Goal: Register for event/course

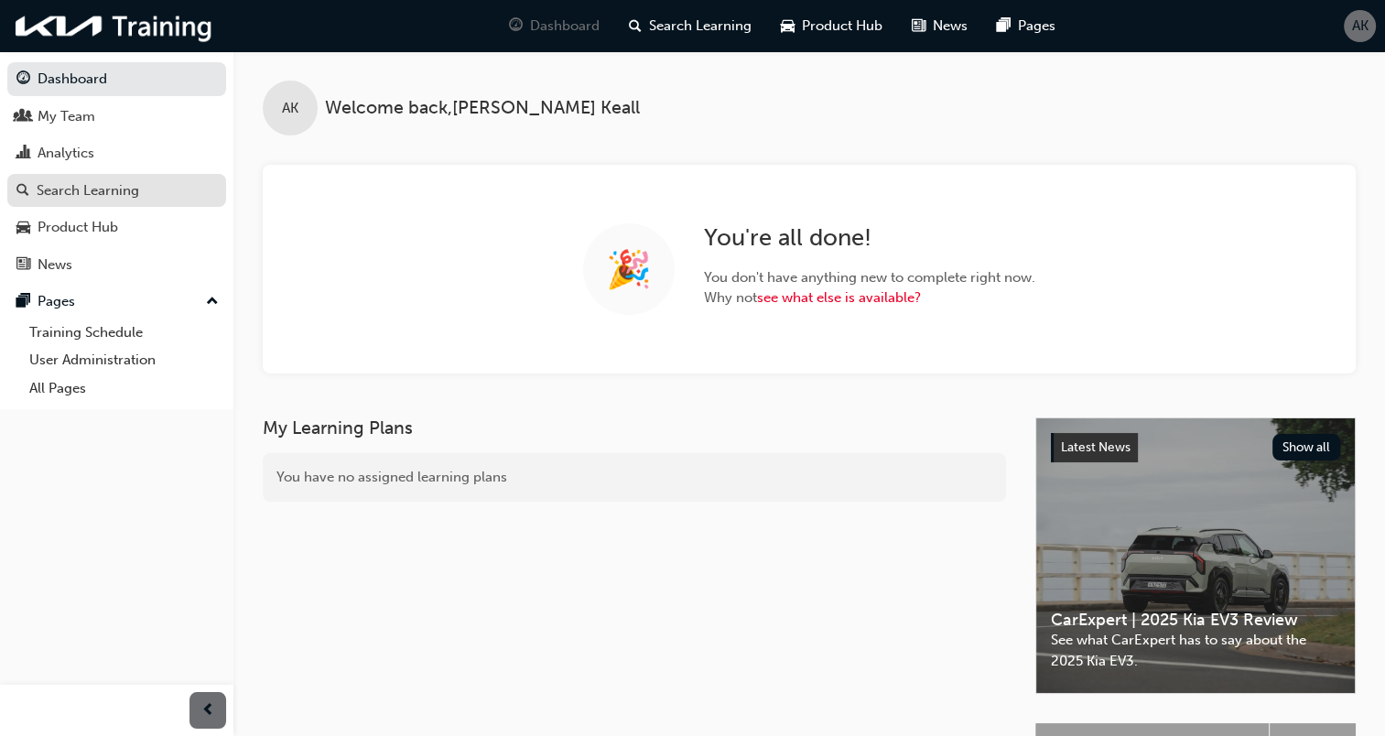
click at [71, 194] on div "Search Learning" at bounding box center [88, 190] width 102 height 21
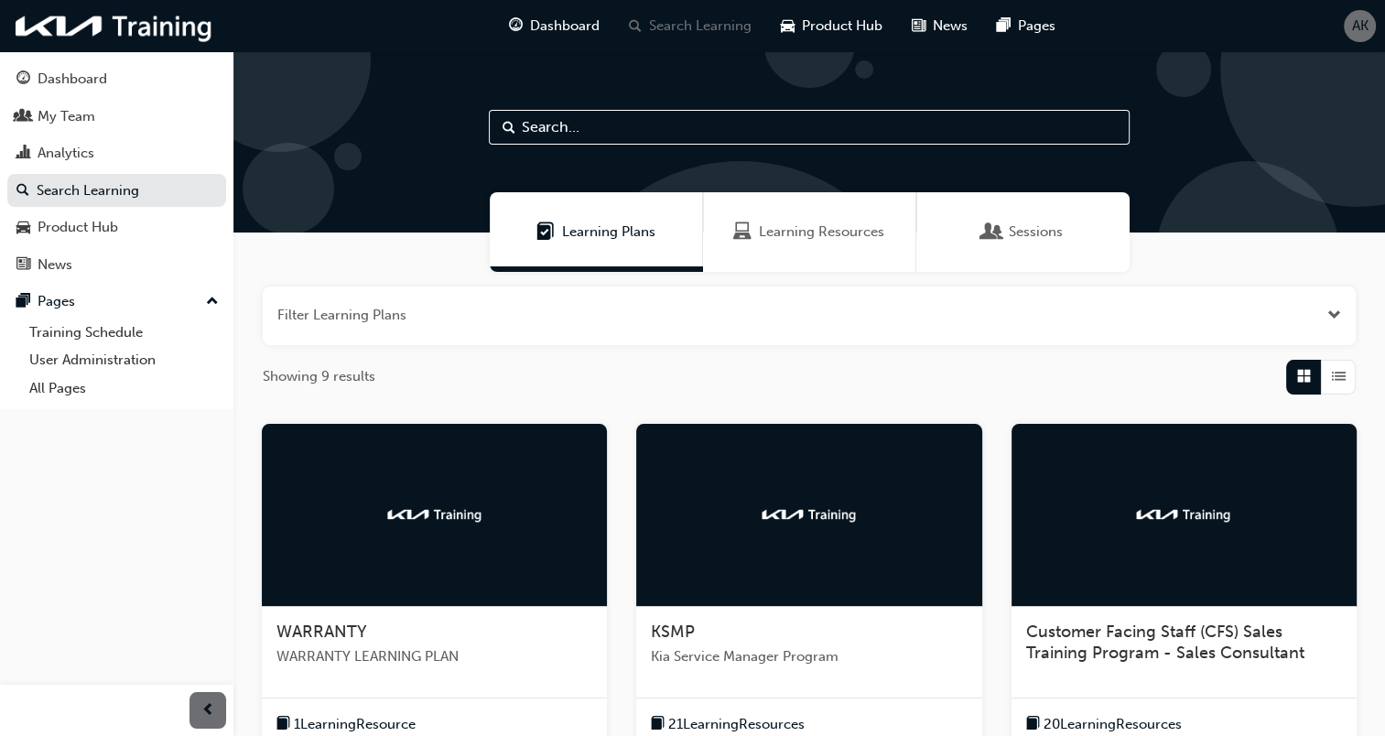
click at [804, 119] on input "text" at bounding box center [809, 127] width 641 height 35
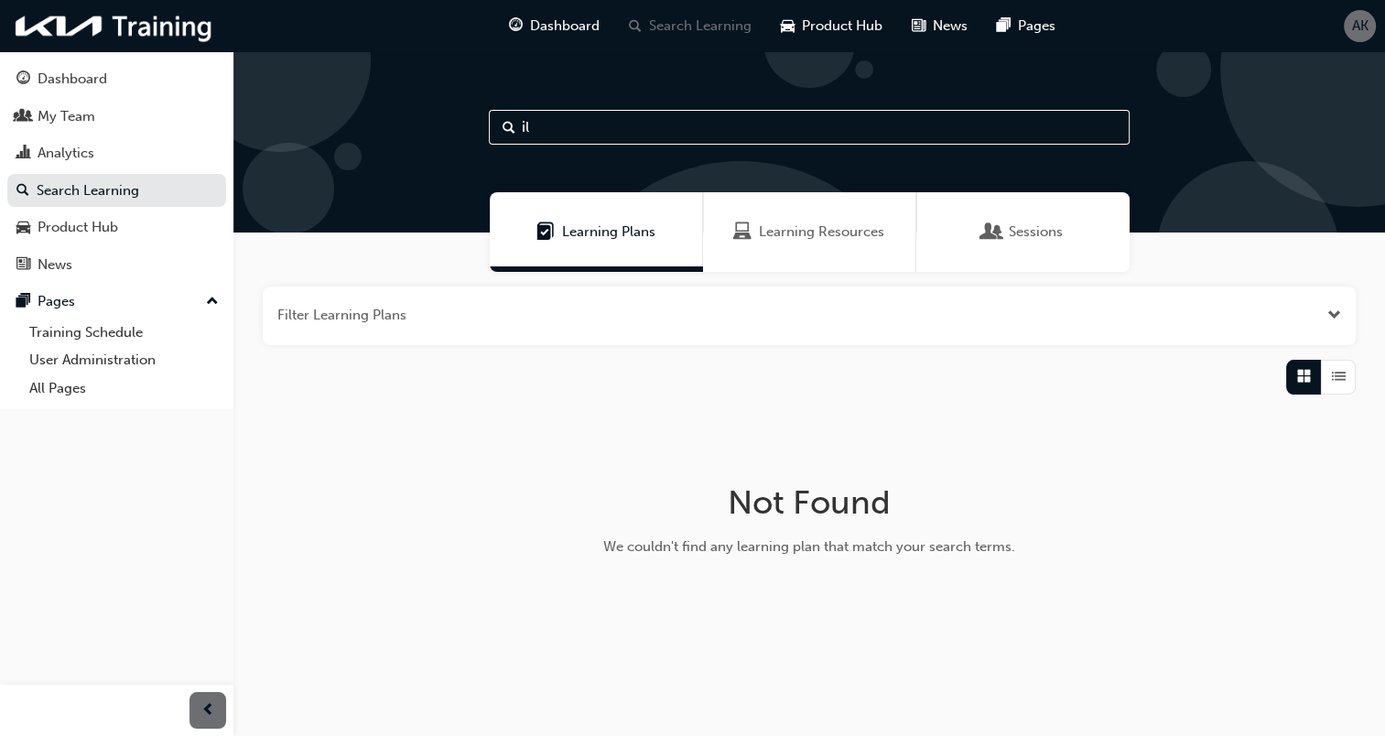
type input "i"
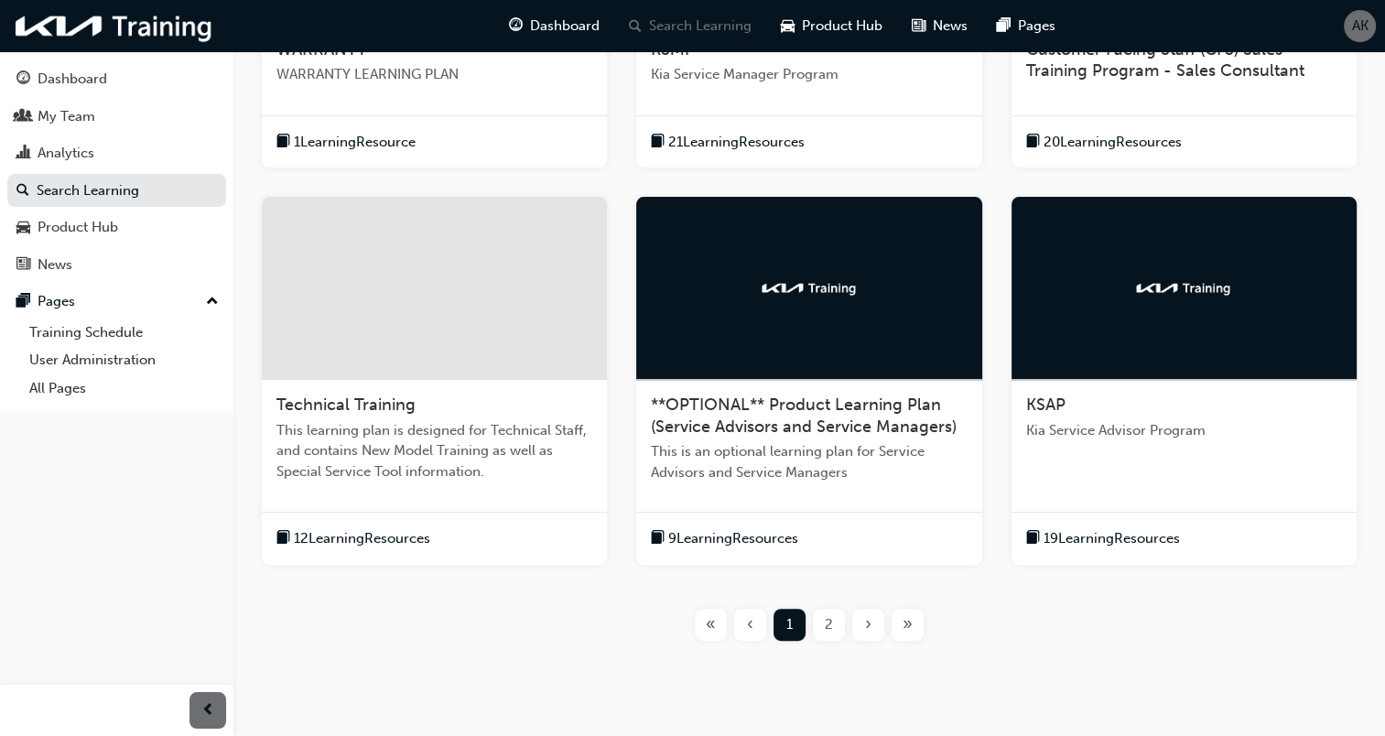
scroll to position [600, 0]
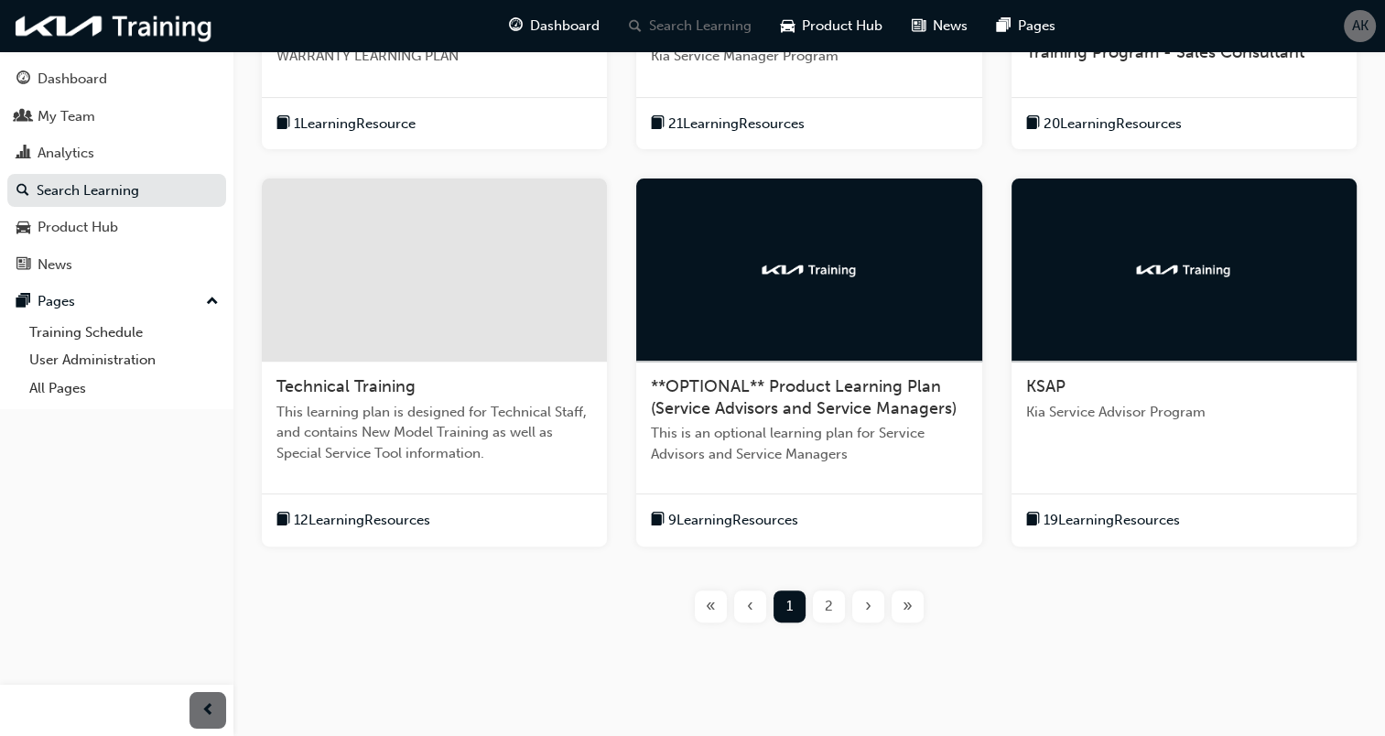
click at [835, 601] on div "2" at bounding box center [829, 606] width 32 height 32
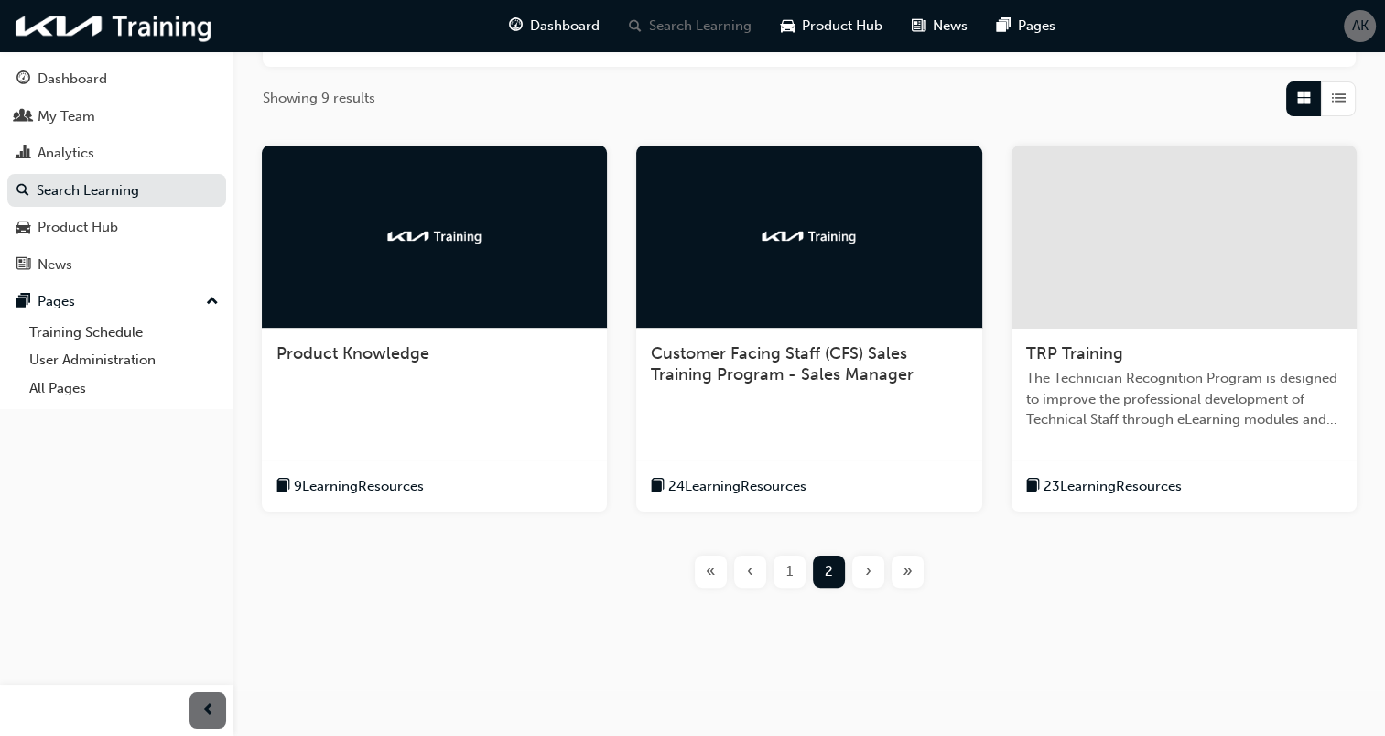
click at [1096, 355] on span "TRP Training" at bounding box center [1074, 353] width 97 height 20
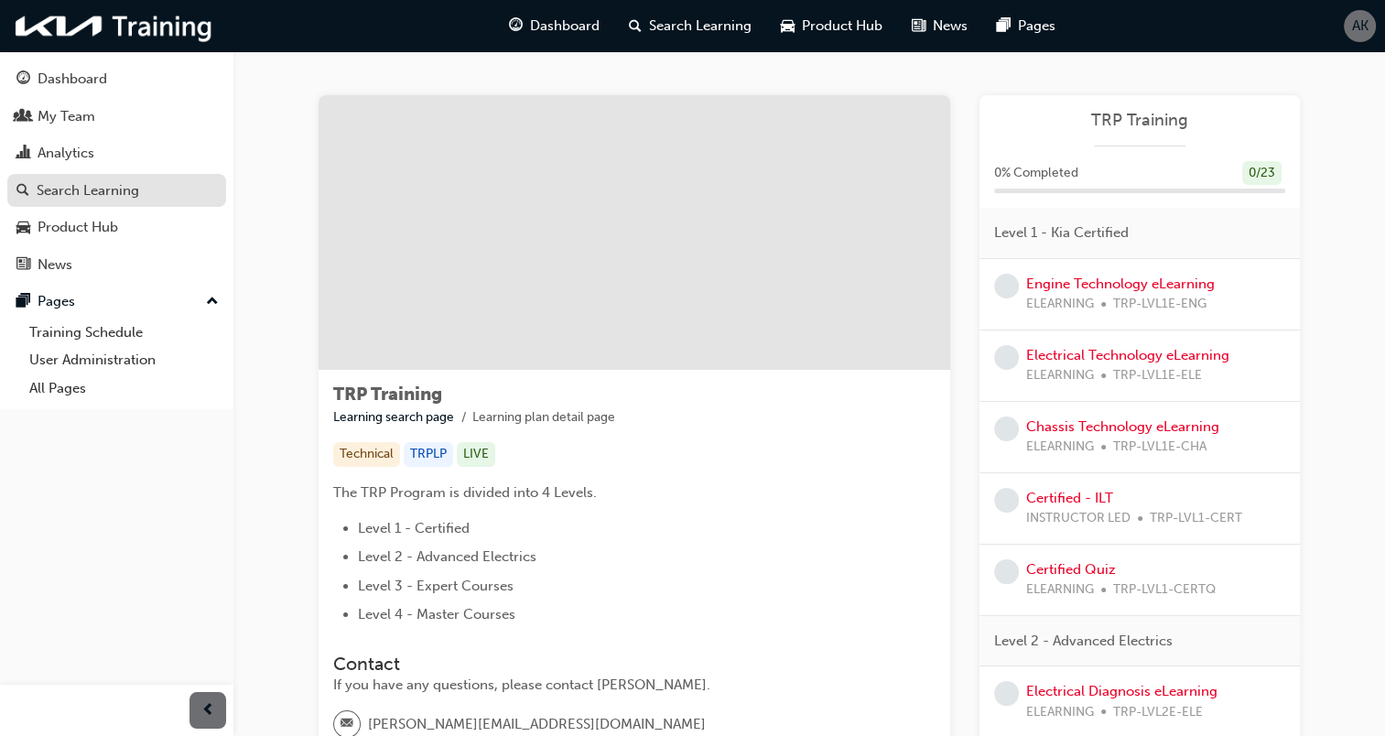
click at [107, 185] on div "Search Learning" at bounding box center [88, 190] width 102 height 21
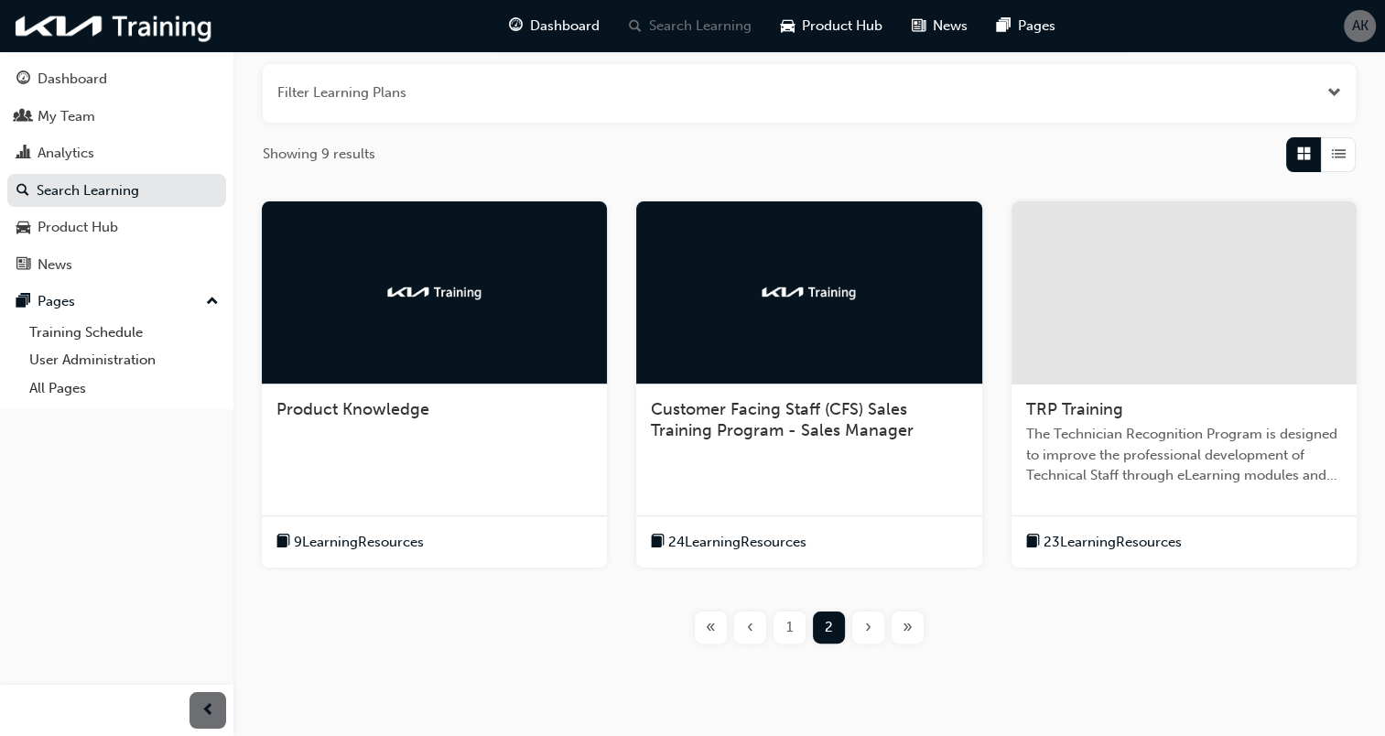
scroll to position [275, 0]
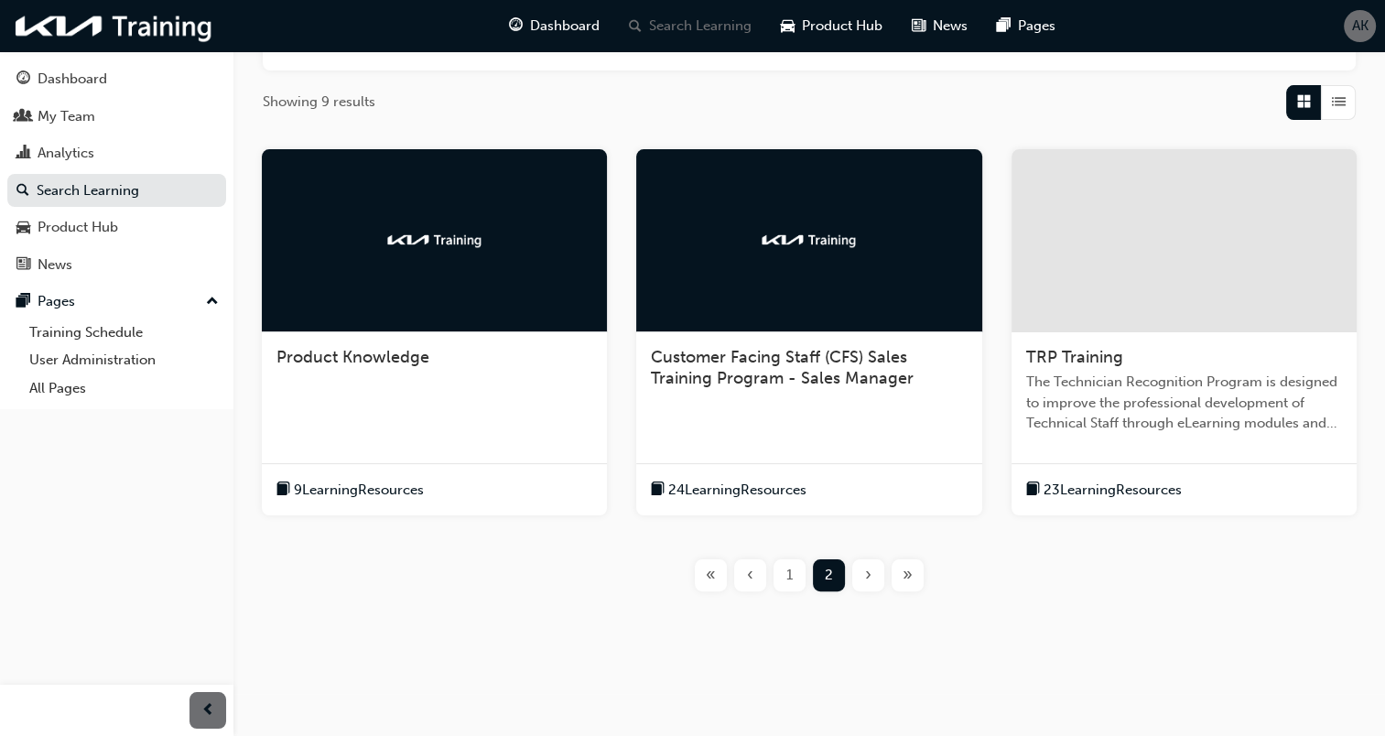
click at [795, 586] on div "1" at bounding box center [789, 575] width 32 height 32
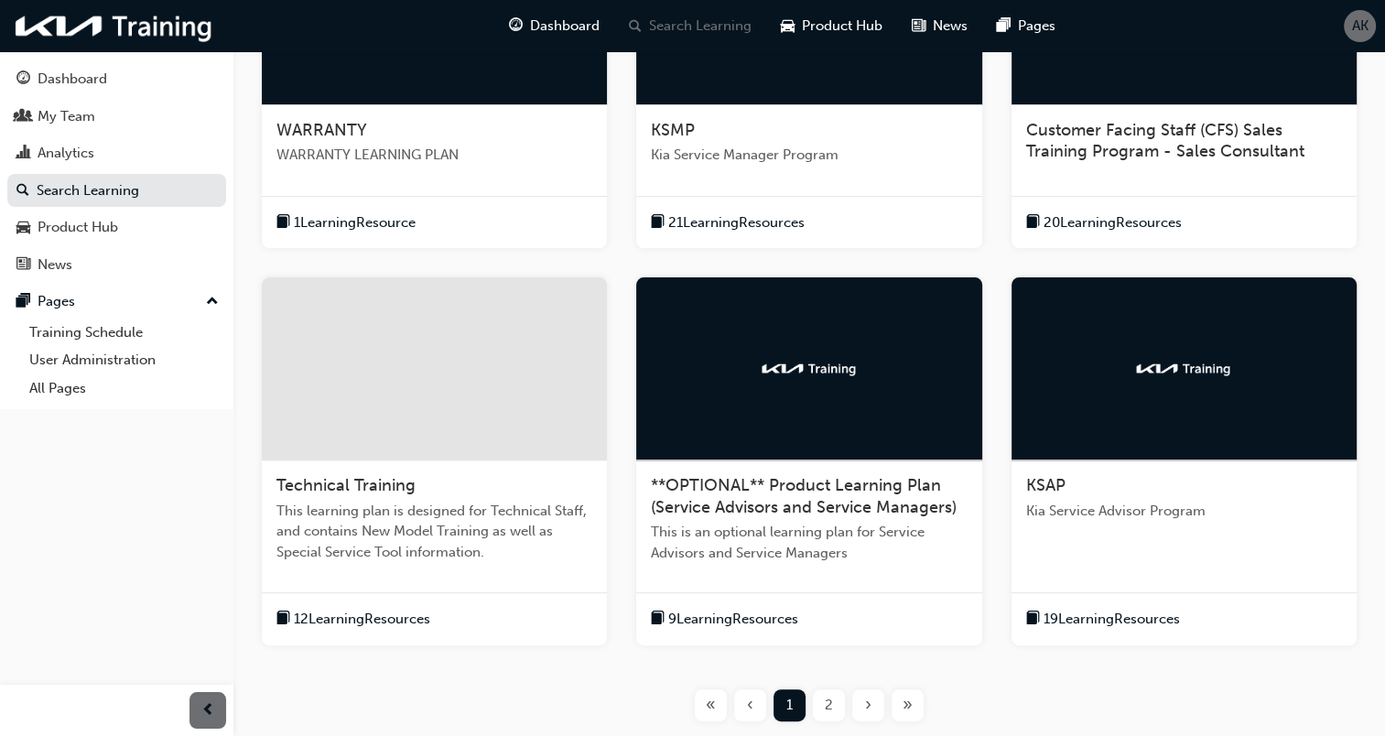
scroll to position [324, 0]
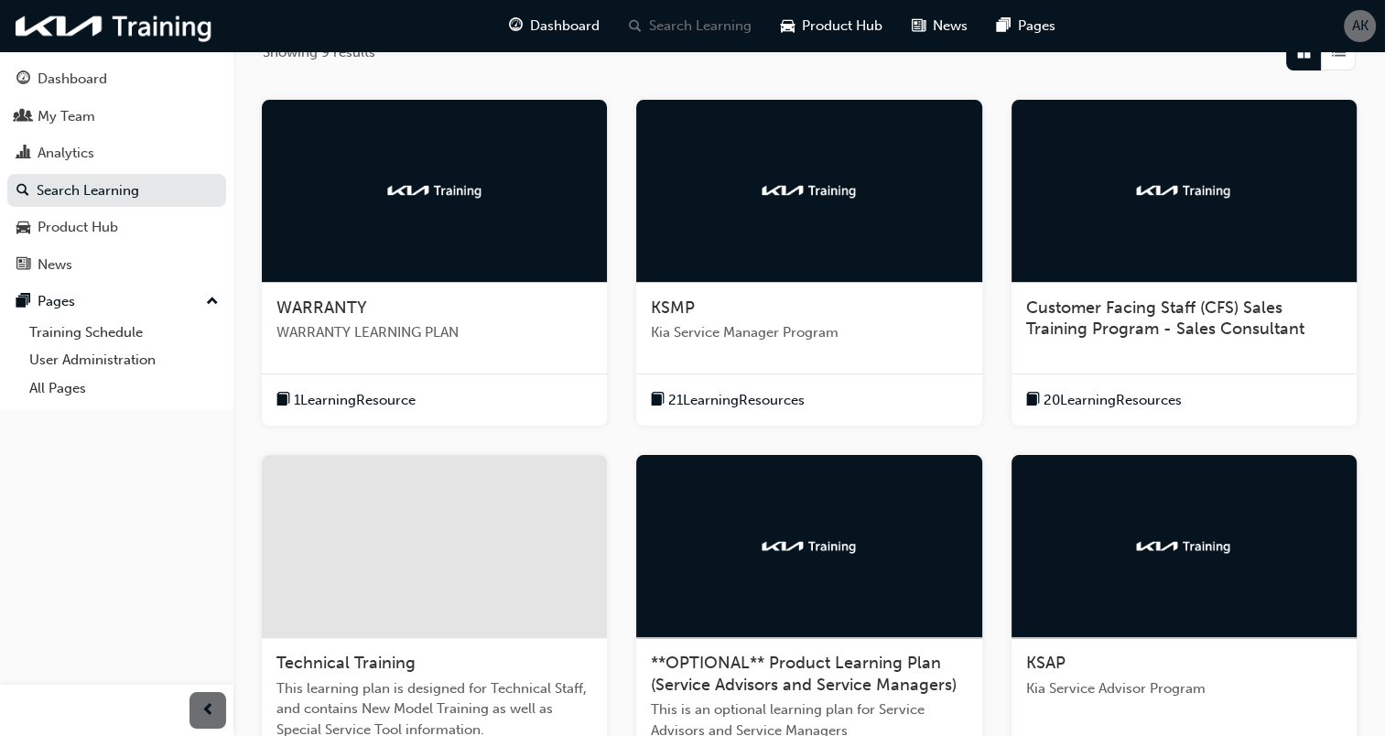
click at [419, 286] on div "WARRANTY WARRANTY LEARNING PLAN" at bounding box center [434, 328] width 345 height 90
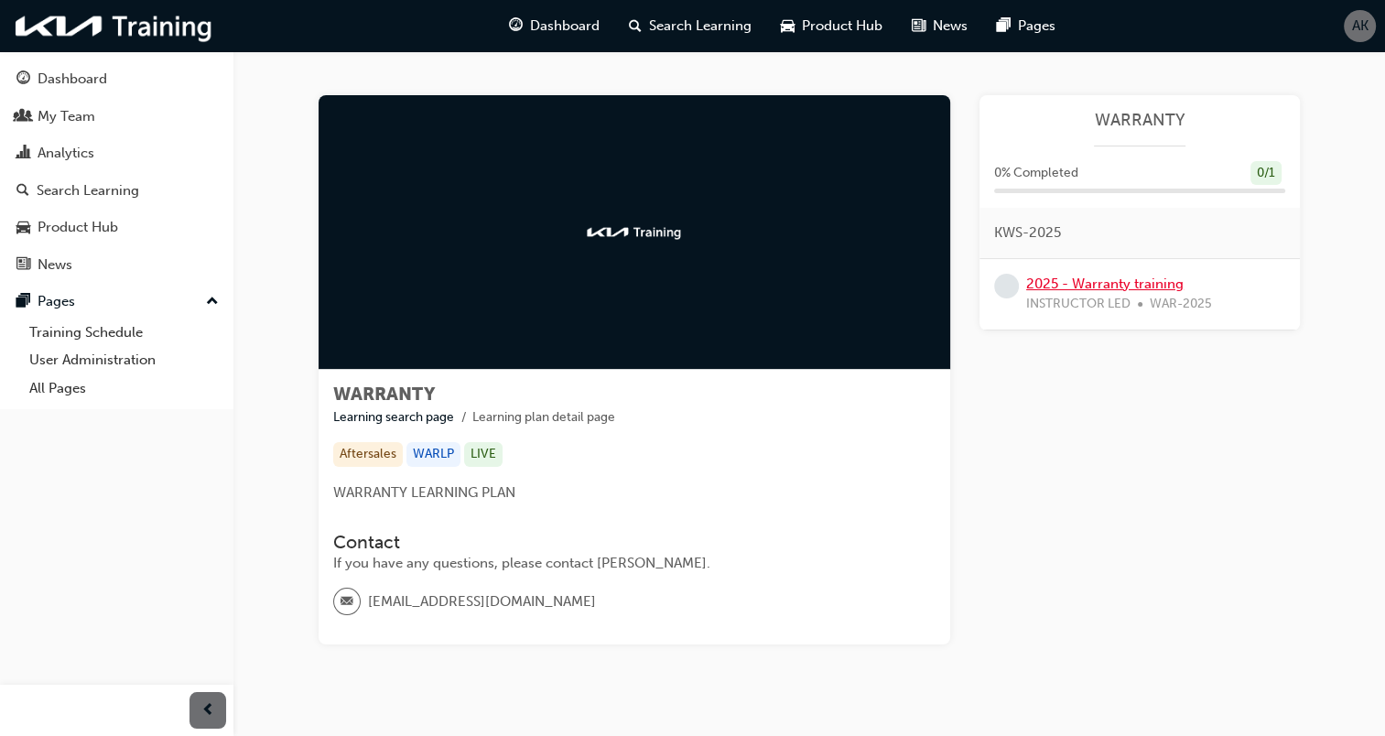
click at [1137, 277] on link "2025 - Warranty training" at bounding box center [1104, 283] width 157 height 16
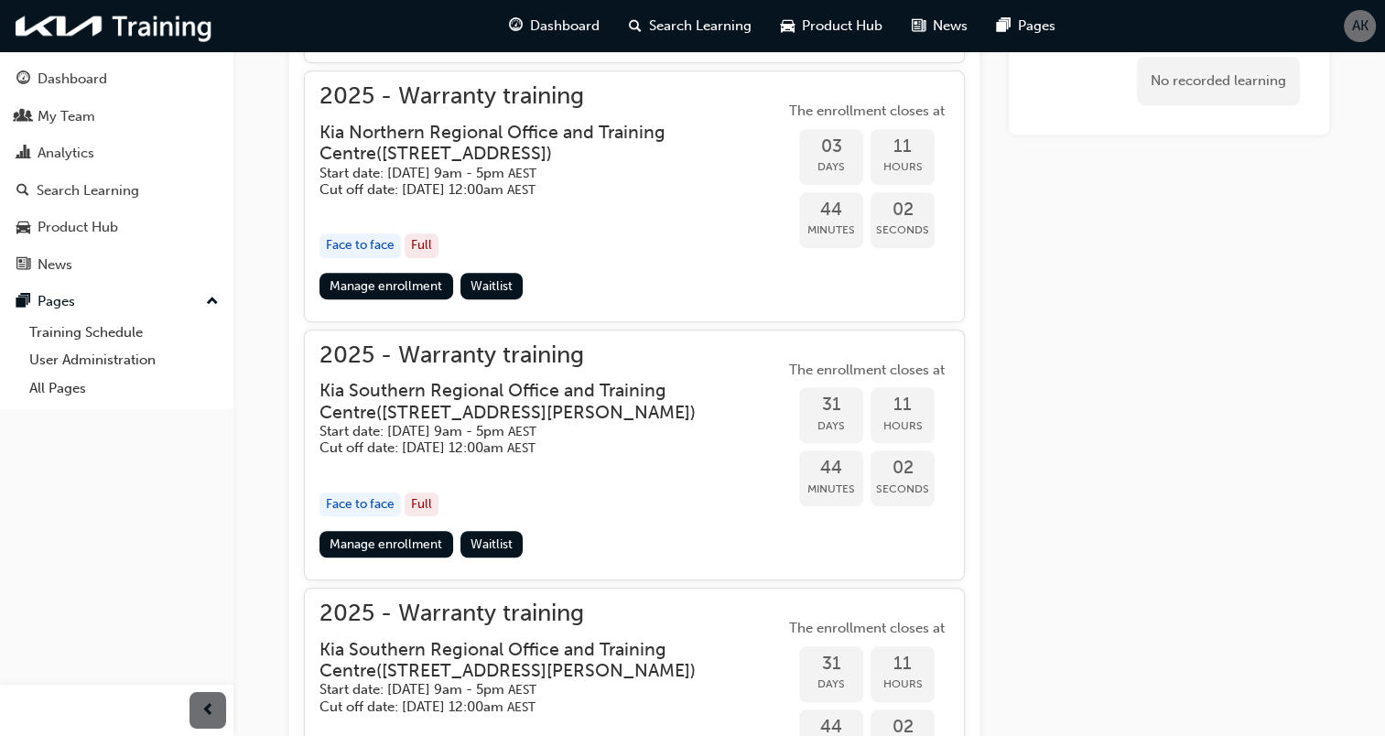
scroll to position [1084, 0]
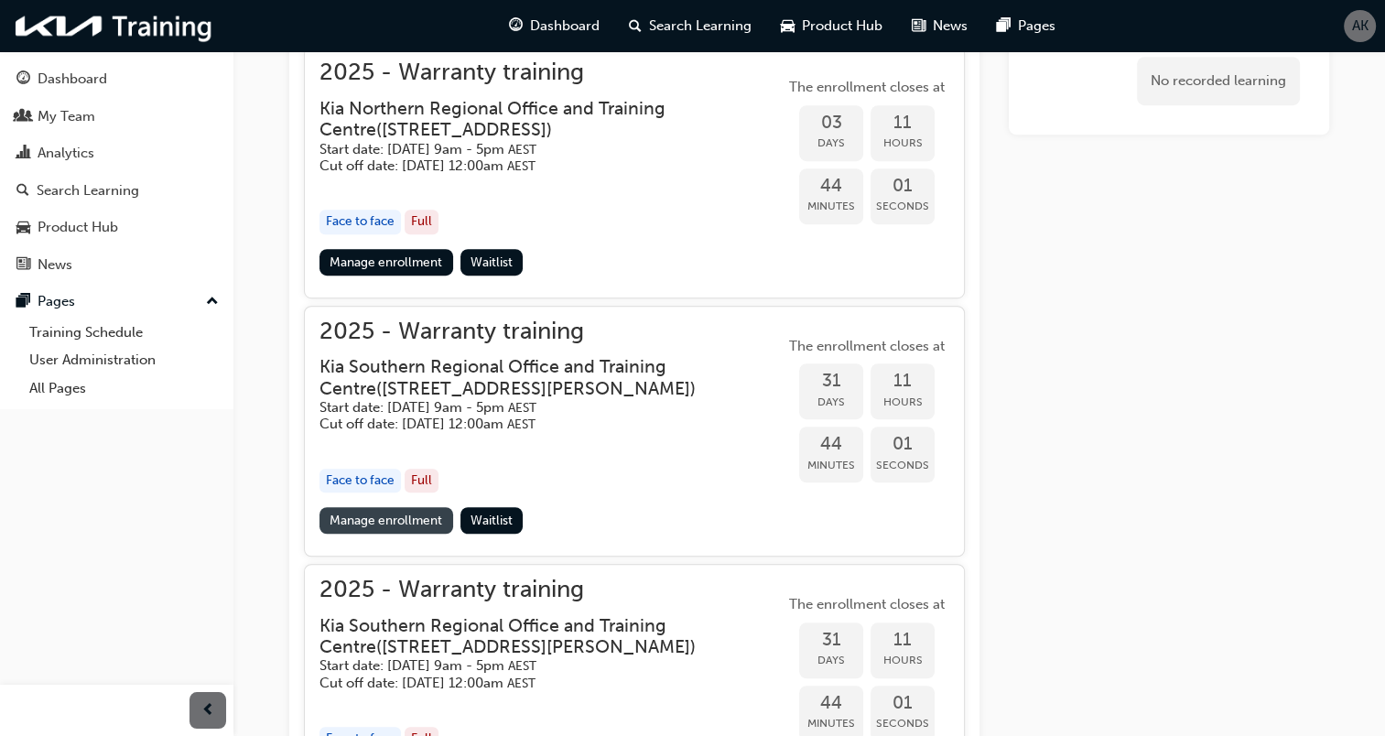
click at [404, 507] on link "Manage enrollment" at bounding box center [386, 520] width 134 height 27
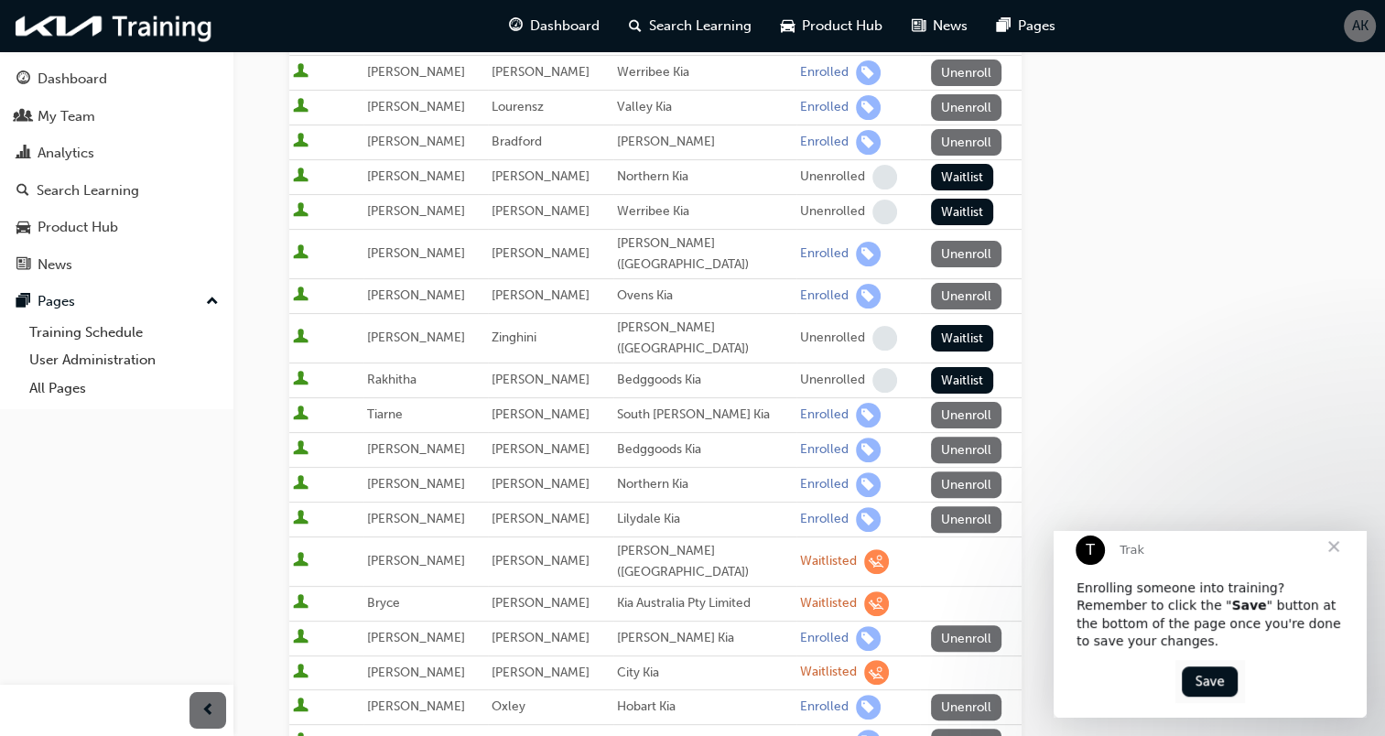
scroll to position [432, 0]
click at [1333, 566] on span "Close" at bounding box center [1333, 546] width 66 height 66
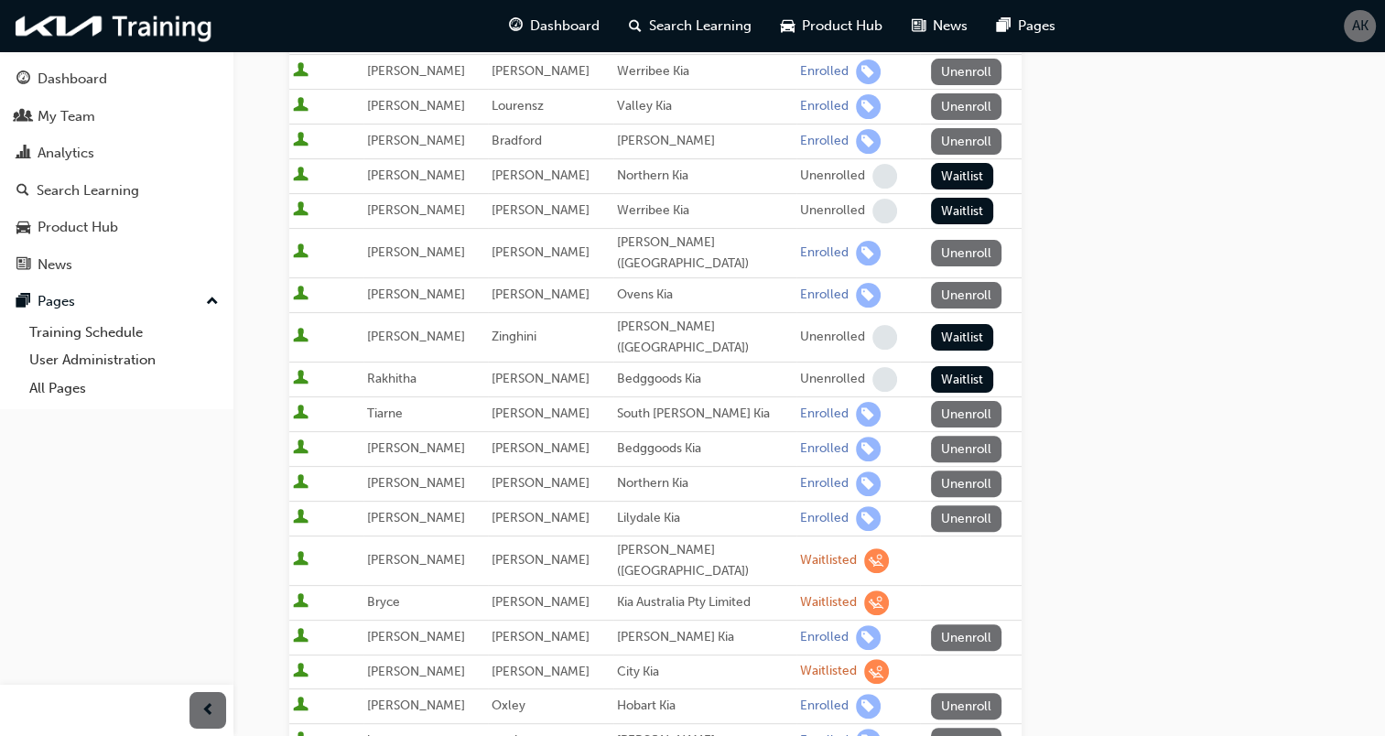
click at [634, 706] on div "Go to session detail page Manage enrollment for 2025 - Warranty training Start …" at bounding box center [655, 339] width 732 height 1440
click at [639, 730] on div "[PERSON_NAME]" at bounding box center [705, 740] width 176 height 21
click at [641, 730] on div "[PERSON_NAME]" at bounding box center [705, 740] width 176 height 21
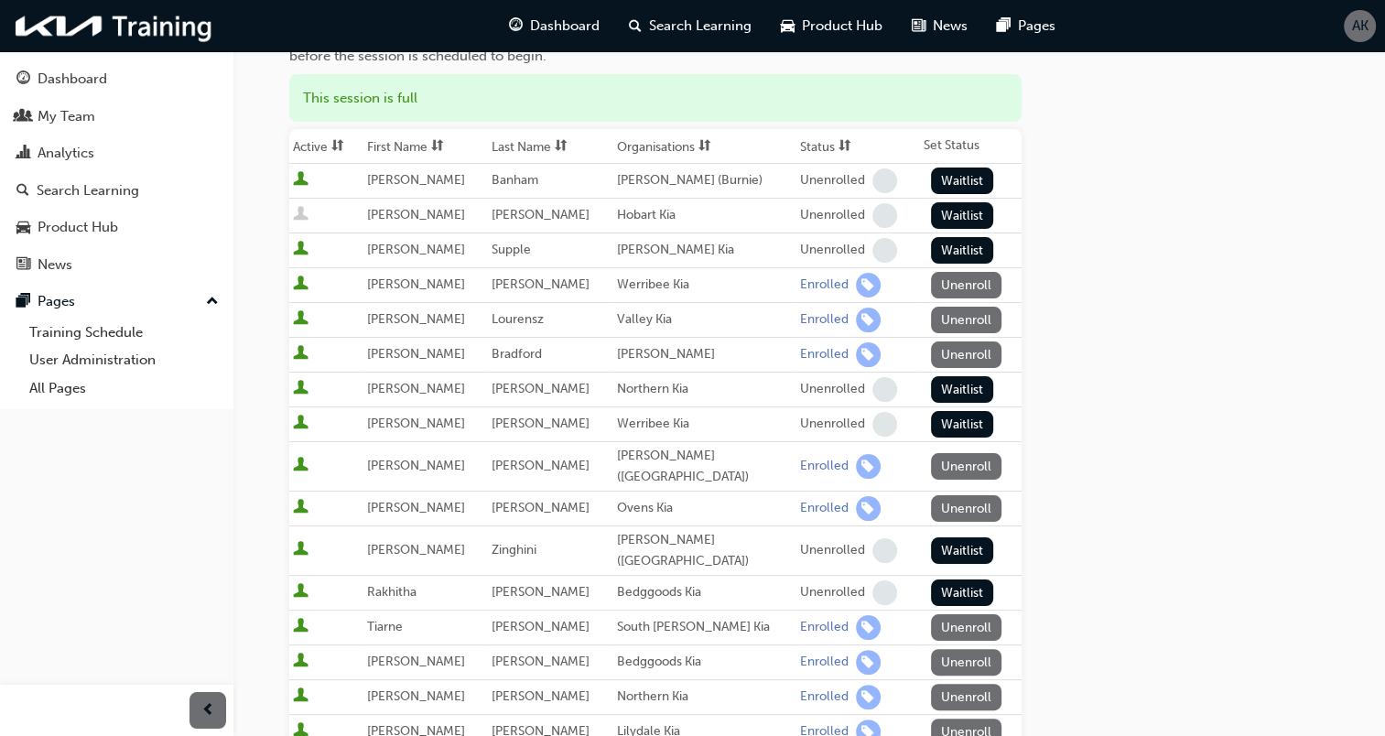
scroll to position [211, 0]
